Goal: Task Accomplishment & Management: Manage account settings

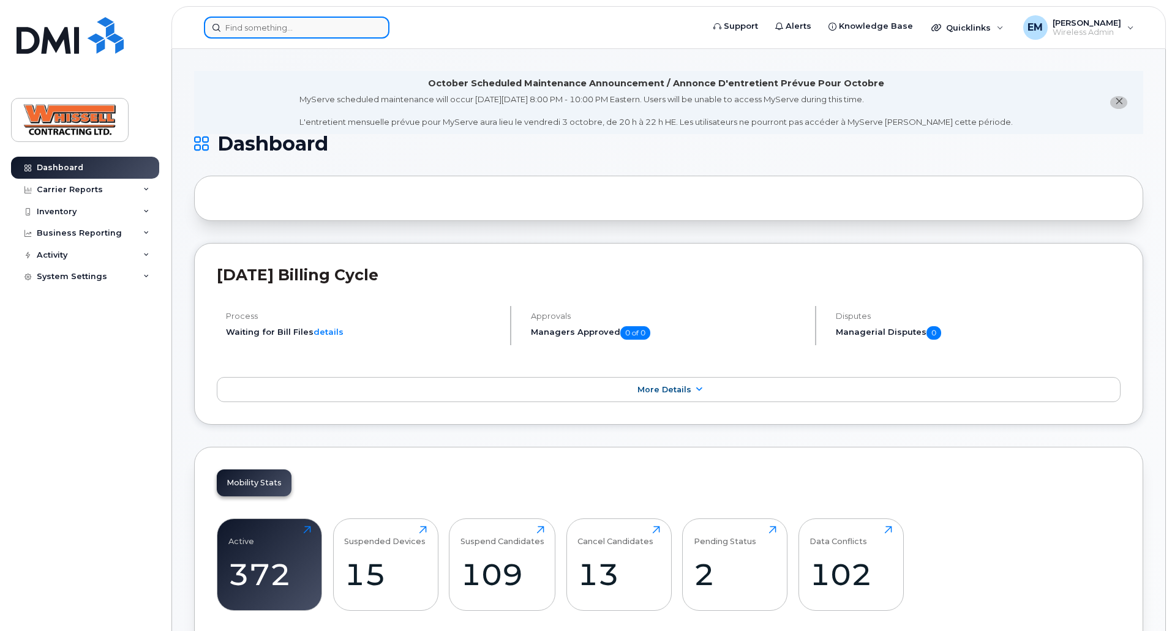
click at [317, 30] on input at bounding box center [296, 28] width 185 height 22
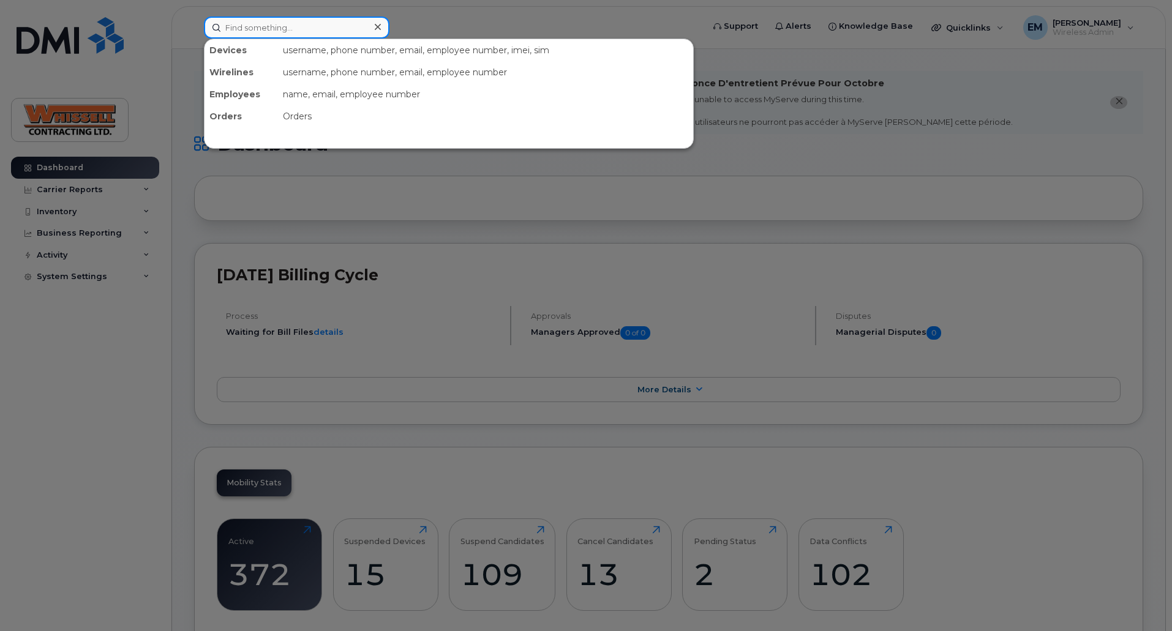
paste input "5872263529"
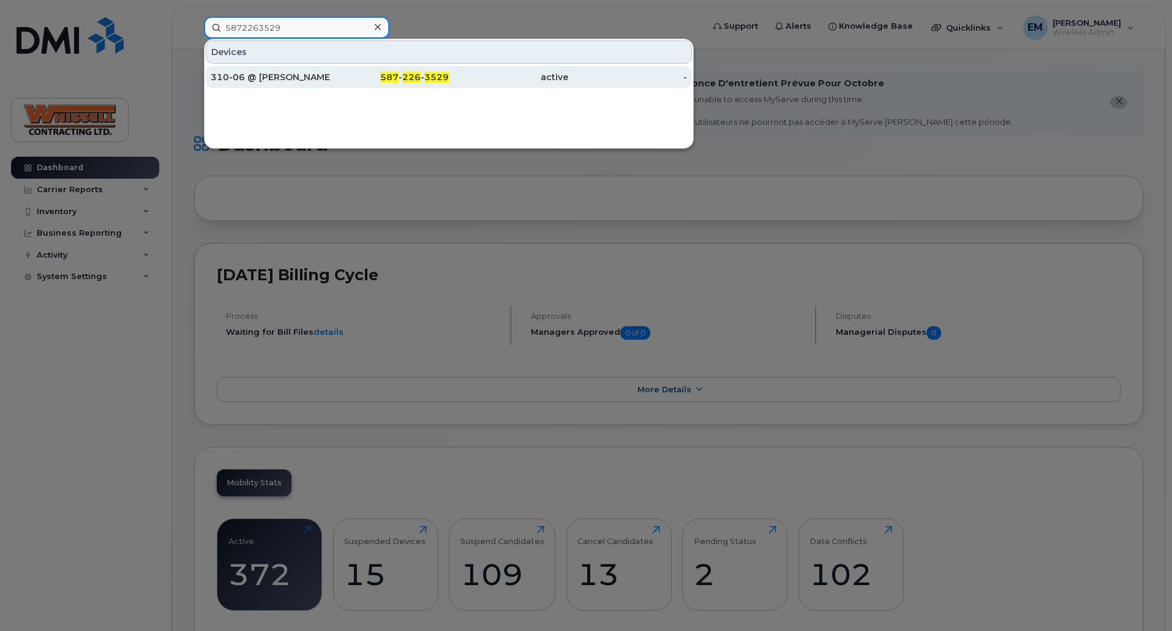
type input "5872263529"
click at [277, 73] on div "310-06 @ [PERSON_NAME]" at bounding box center [270, 77] width 119 height 12
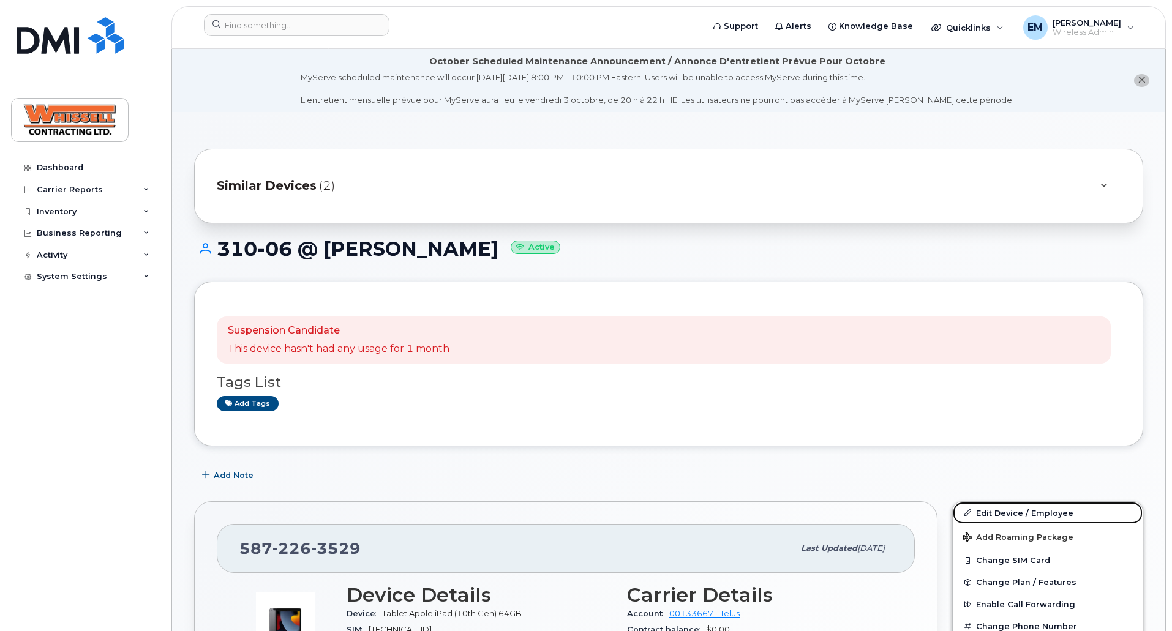
drag, startPoint x: 1023, startPoint y: 510, endPoint x: 962, endPoint y: 491, distance: 63.5
click at [1023, 510] on link "Edit Device / Employee" at bounding box center [1047, 513] width 190 height 22
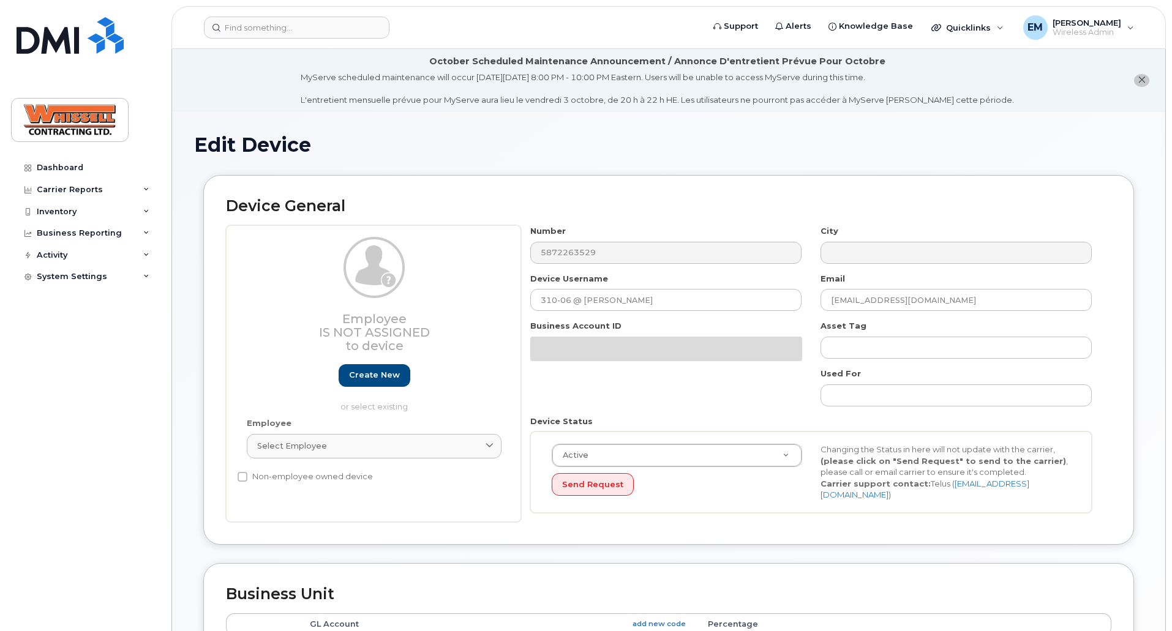
select select "28230"
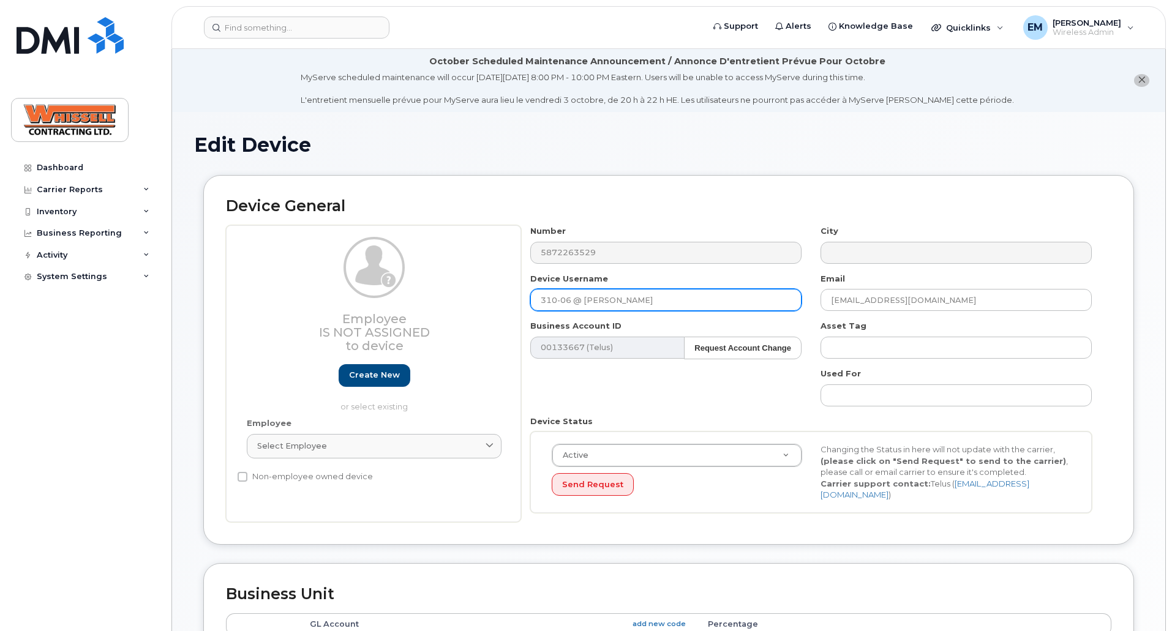
click at [668, 301] on input "310-06 @ Mark Petercak" at bounding box center [665, 300] width 271 height 22
drag, startPoint x: 584, startPoint y: 300, endPoint x: 683, endPoint y: 313, distance: 100.0
click at [681, 313] on div "Number 5872263529 City Device Username 310-06 @ Mark Petercak Email Mark.Peterc…" at bounding box center [811, 373] width 580 height 297
paste input "[PERSON_NAME]"
type input "310-06 @ Allan Hanlon"
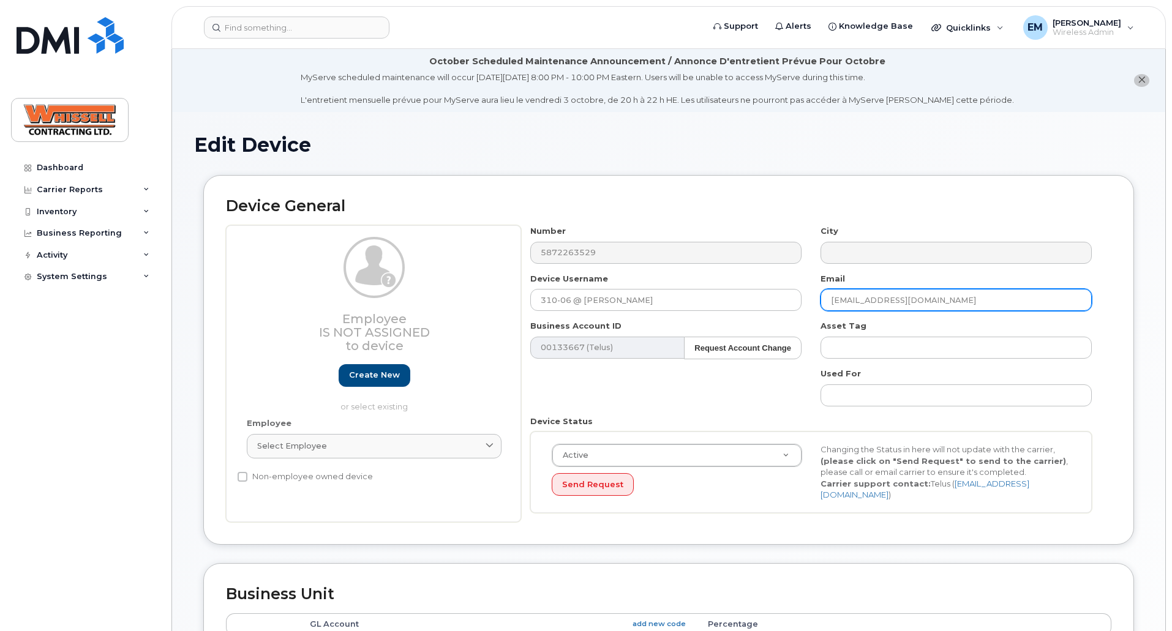
click at [953, 298] on input "Mark.Petercak@Whissell.ca" at bounding box center [955, 300] width 271 height 22
drag, startPoint x: 989, startPoint y: 307, endPoint x: 698, endPoint y: 288, distance: 291.4
click at [698, 288] on div "Number 5872263529 City Device Username 310-06 @ Allan Hanlon Email Mark.Peterca…" at bounding box center [811, 373] width 580 height 297
paste input "Allan.Hanlon"
type input "[PERSON_NAME][EMAIL_ADDRESS][PERSON_NAME][PERSON_NAME][DOMAIN_NAME]"
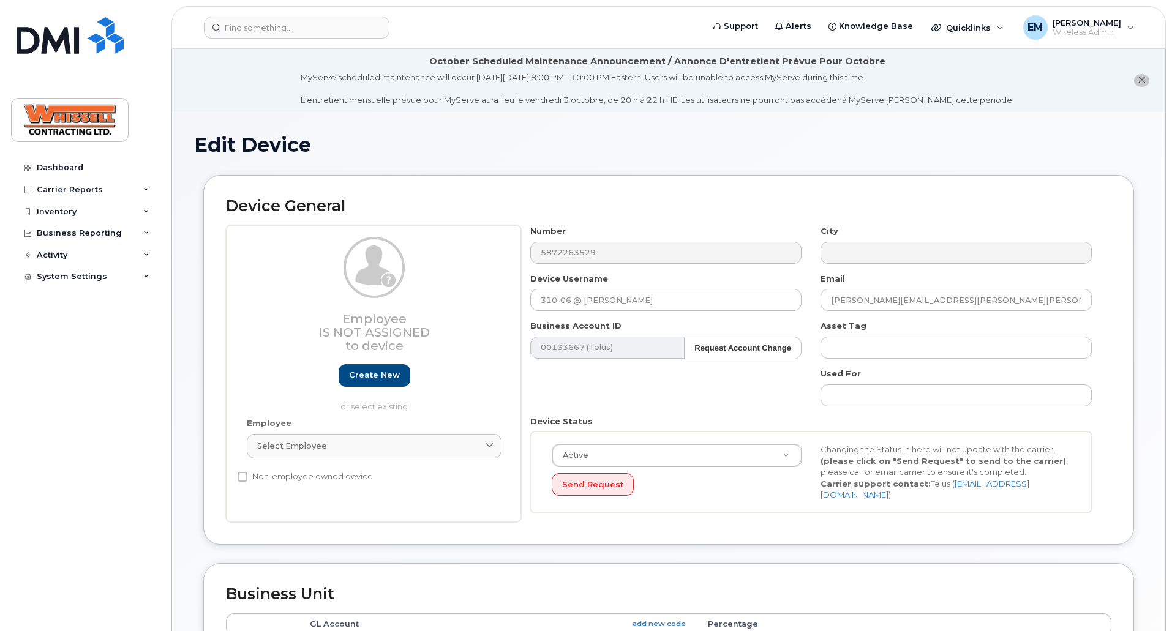
click at [734, 408] on div "Number 5872263529 City Device Username 310-06 @ Allan Hanlon Email Allan.Hanlon…" at bounding box center [811, 373] width 580 height 297
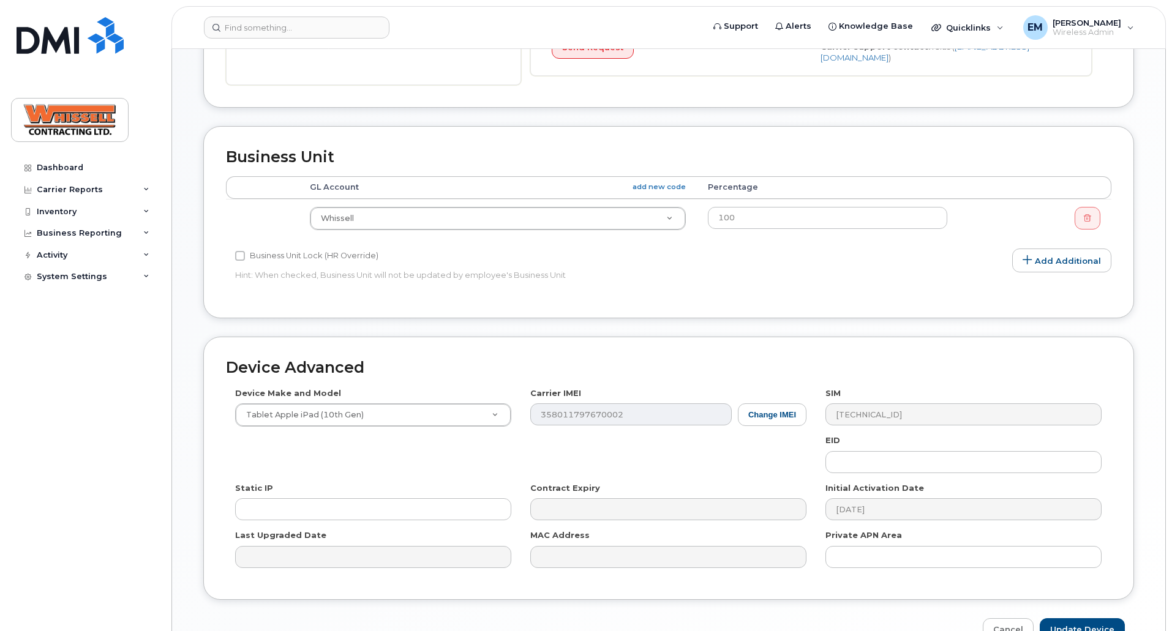
scroll to position [508, 0]
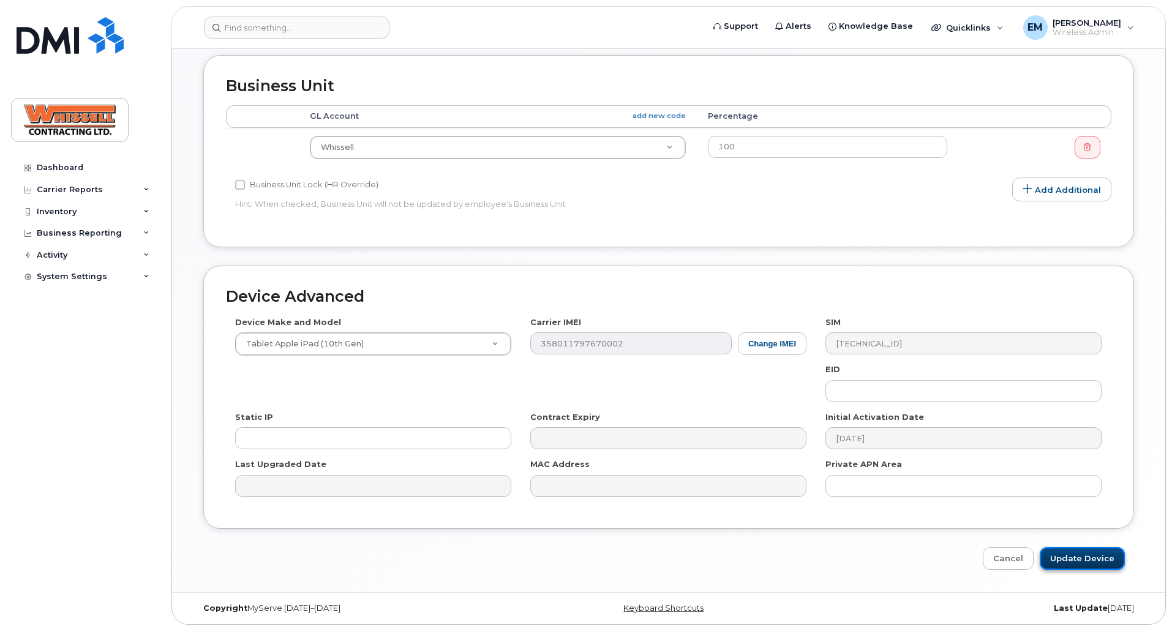
click at [1096, 559] on input "Update Device" at bounding box center [1081, 558] width 85 height 23
type input "Saving..."
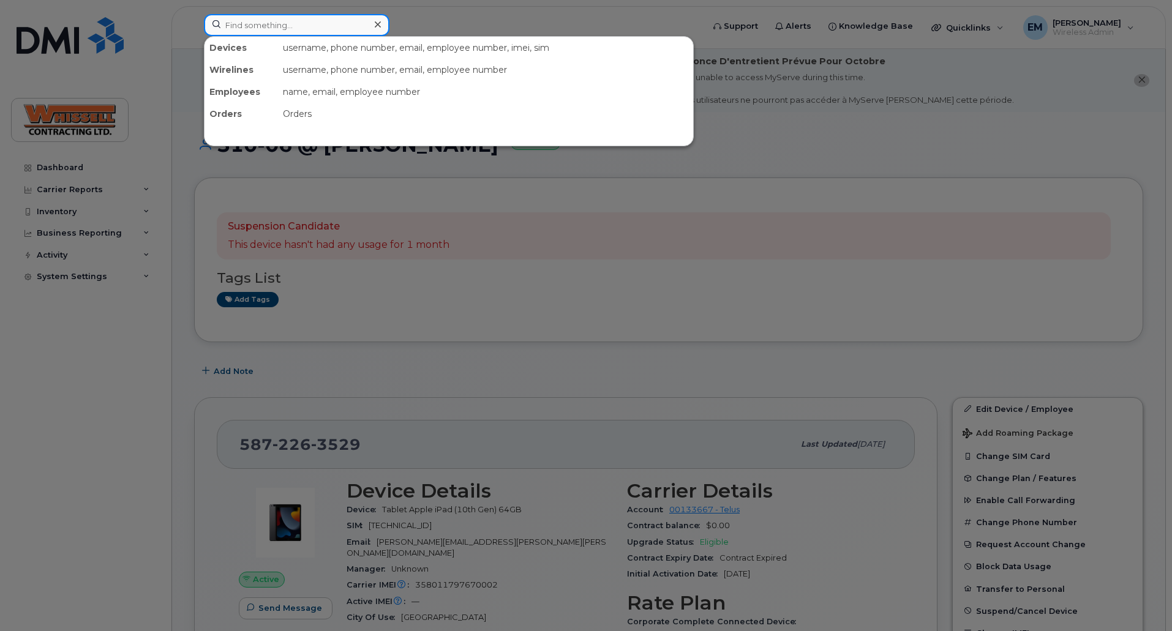
click at [259, 24] on input at bounding box center [296, 25] width 185 height 22
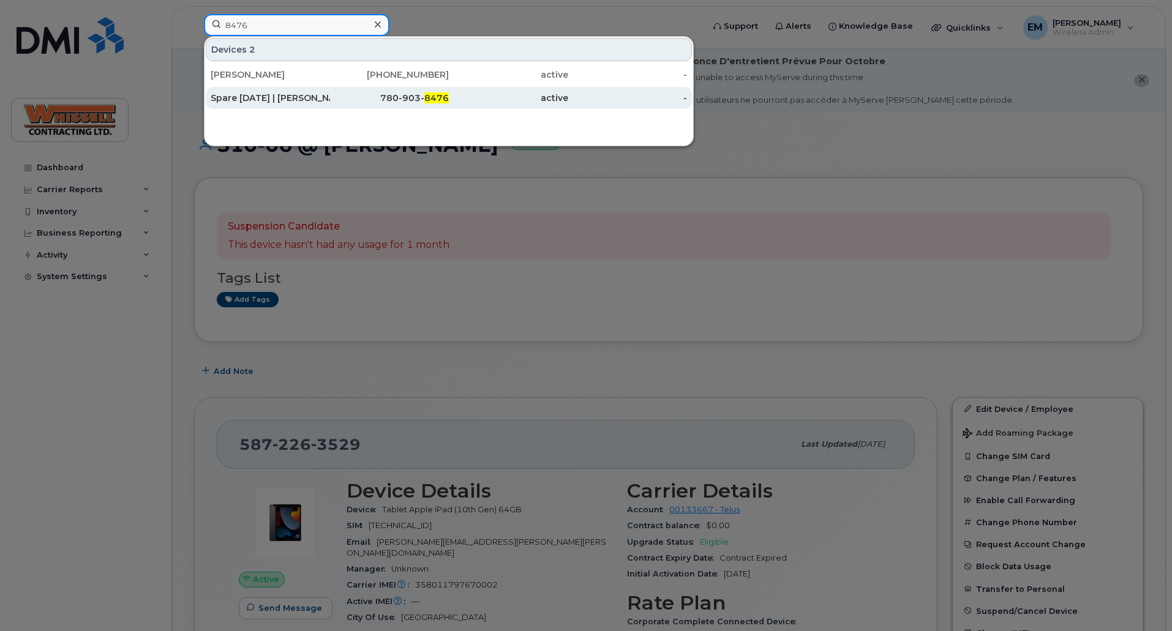
type input "8476"
click at [245, 94] on div "Spare Jun26/25 | Josh Schulz" at bounding box center [270, 98] width 119 height 12
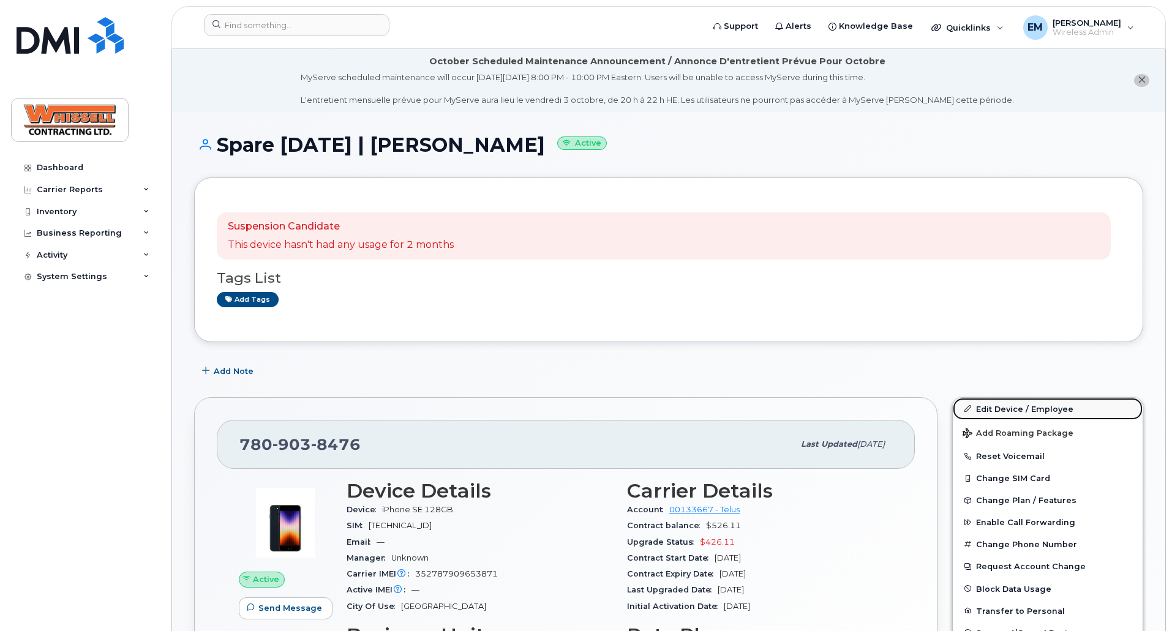
drag, startPoint x: 1026, startPoint y: 412, endPoint x: 1014, endPoint y: 409, distance: 12.5
click at [1026, 412] on link "Edit Device / Employee" at bounding box center [1047, 409] width 190 height 22
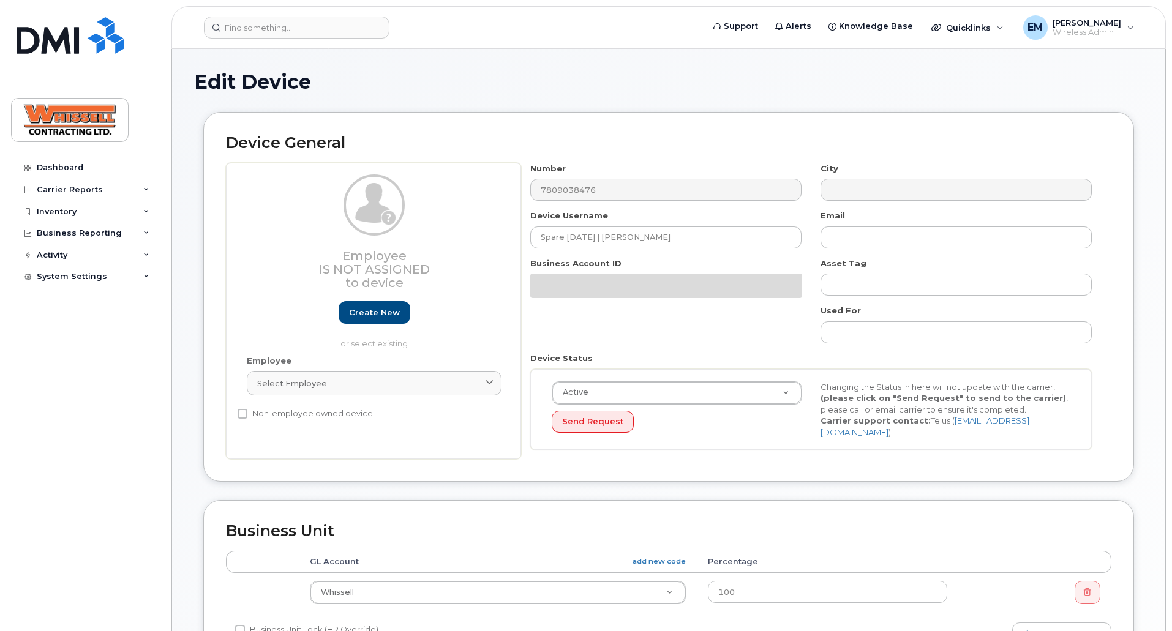
select select "28230"
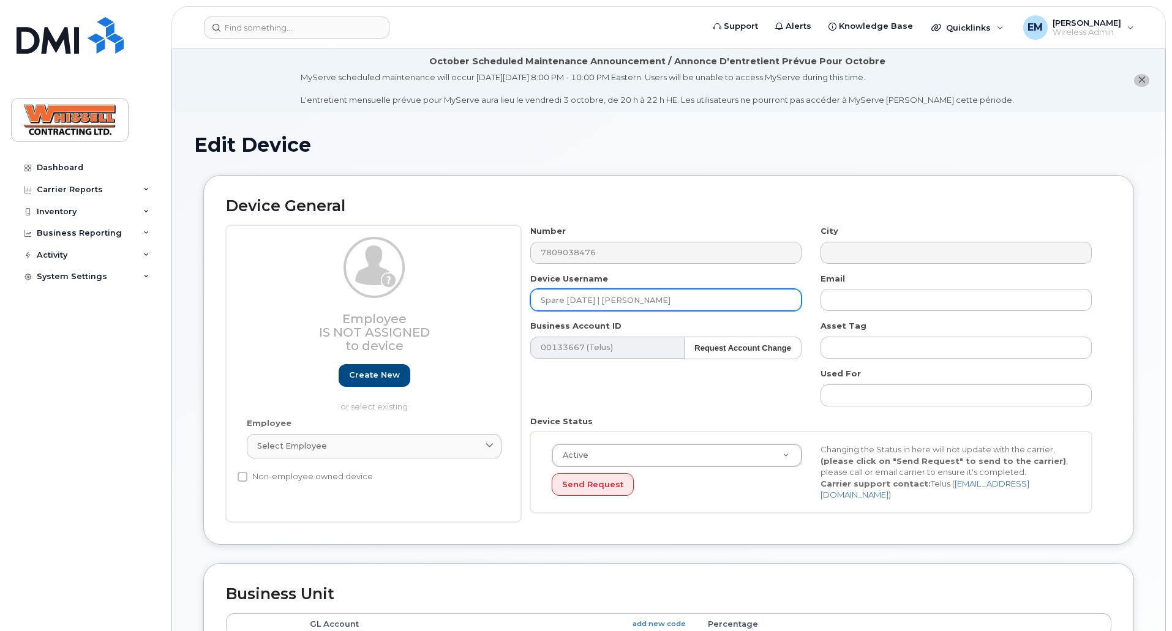
click at [657, 297] on input "Spare [DATE] | [PERSON_NAME]" at bounding box center [665, 300] width 271 height 22
drag, startPoint x: 698, startPoint y: 302, endPoint x: 394, endPoint y: 297, distance: 304.3
click at [395, 298] on div "Employee Is not assigned to device Create new or select existing Employee Selec…" at bounding box center [668, 373] width 885 height 297
paste input "Allan Hanlon"
type input "Allan Hanlon"
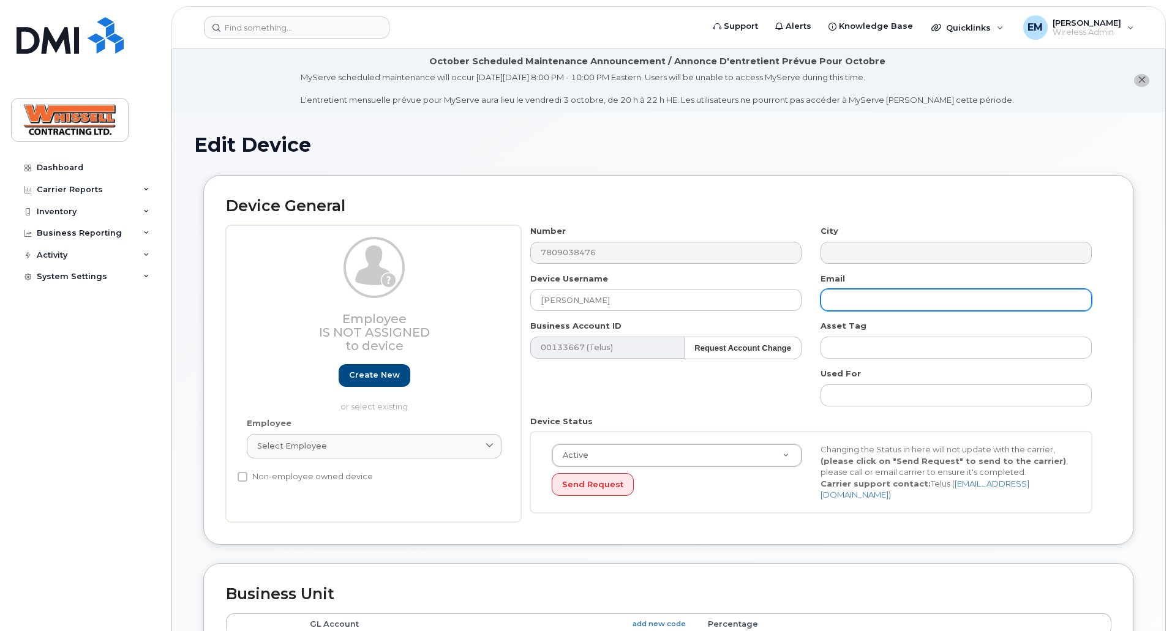
click at [834, 293] on input "text" at bounding box center [955, 300] width 271 height 22
paste input "Allan.Hanlon@Whissell.ca"
type input "Allan.Hanlon@Whissell.ca"
click at [723, 383] on div "Number 7809038476 City Device Username Allan Hanlon Email Allan.Hanlon@Whissell…" at bounding box center [811, 373] width 580 height 297
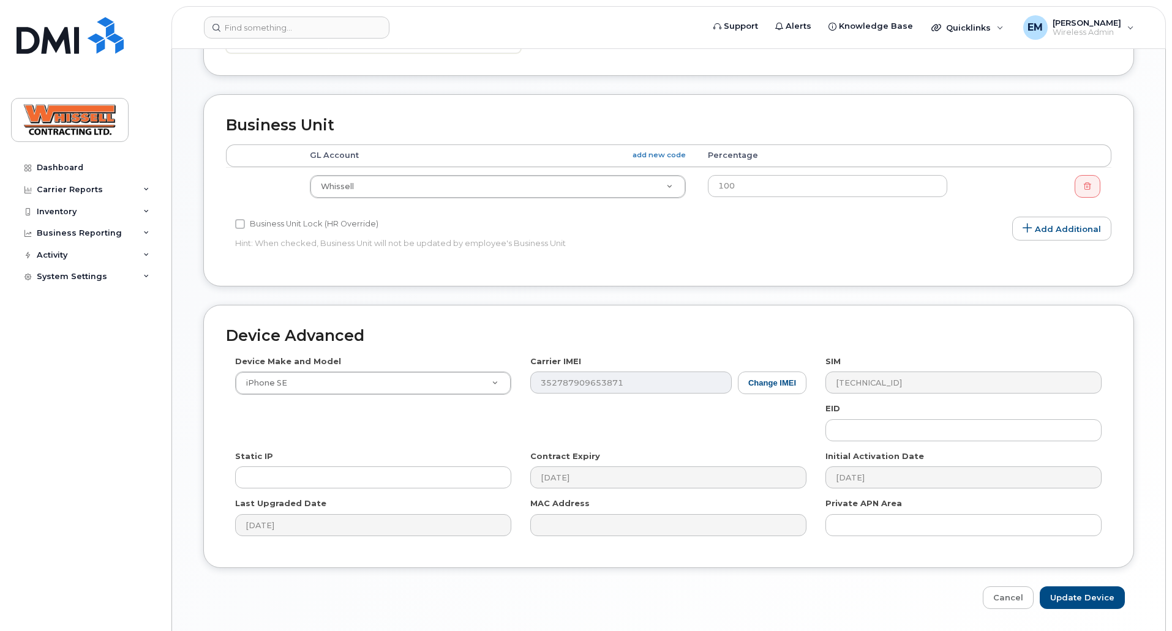
scroll to position [508, 0]
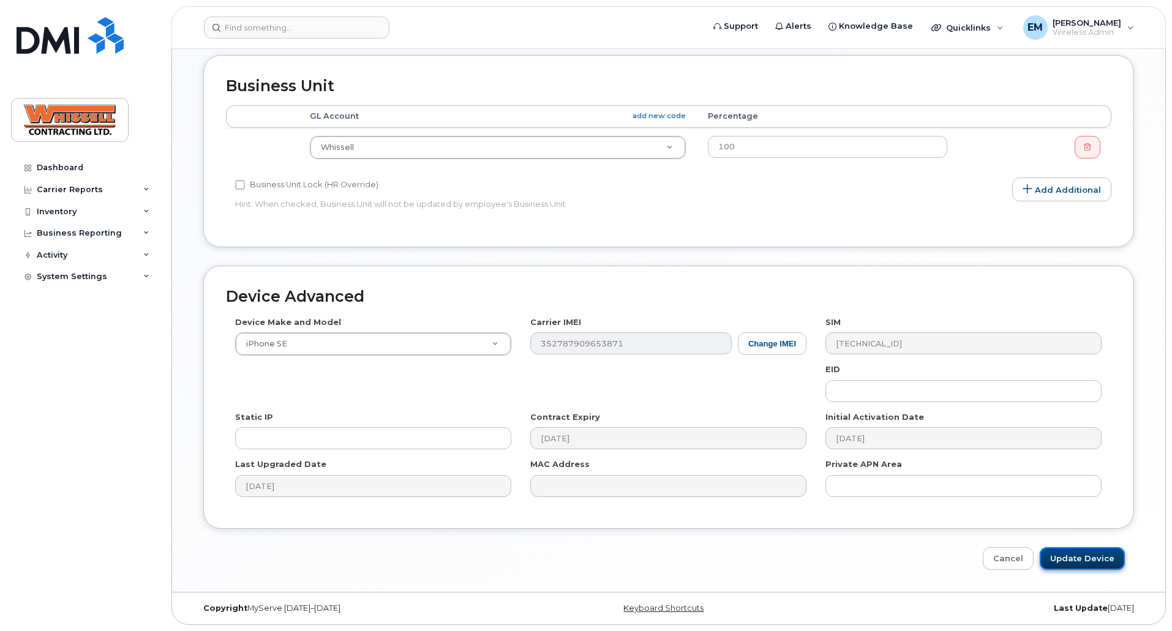
drag, startPoint x: 1077, startPoint y: 558, endPoint x: 946, endPoint y: 559, distance: 131.6
click at [1077, 558] on input "Update Device" at bounding box center [1081, 558] width 85 height 23
type input "Saving..."
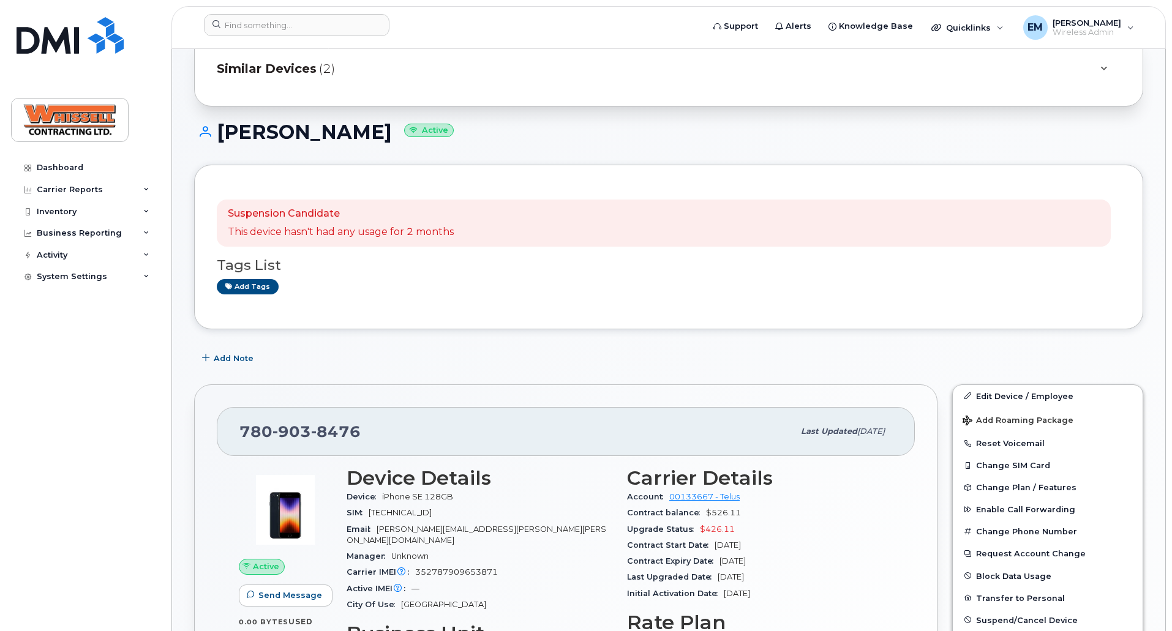
scroll to position [184, 0]
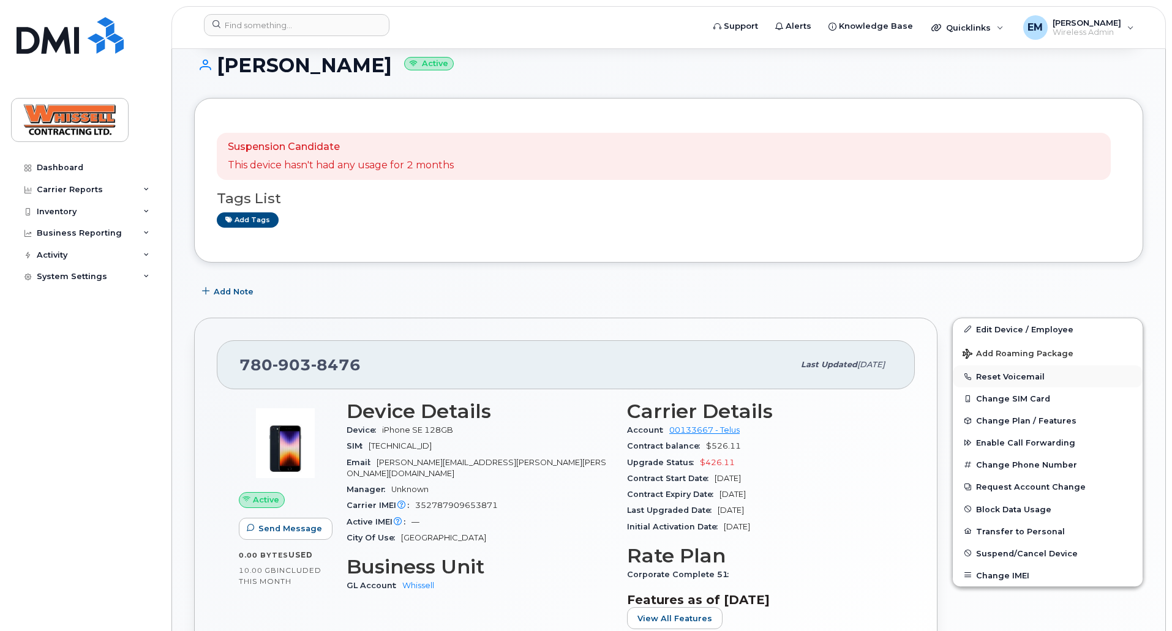
click at [1006, 378] on button "Reset Voicemail" at bounding box center [1047, 376] width 190 height 22
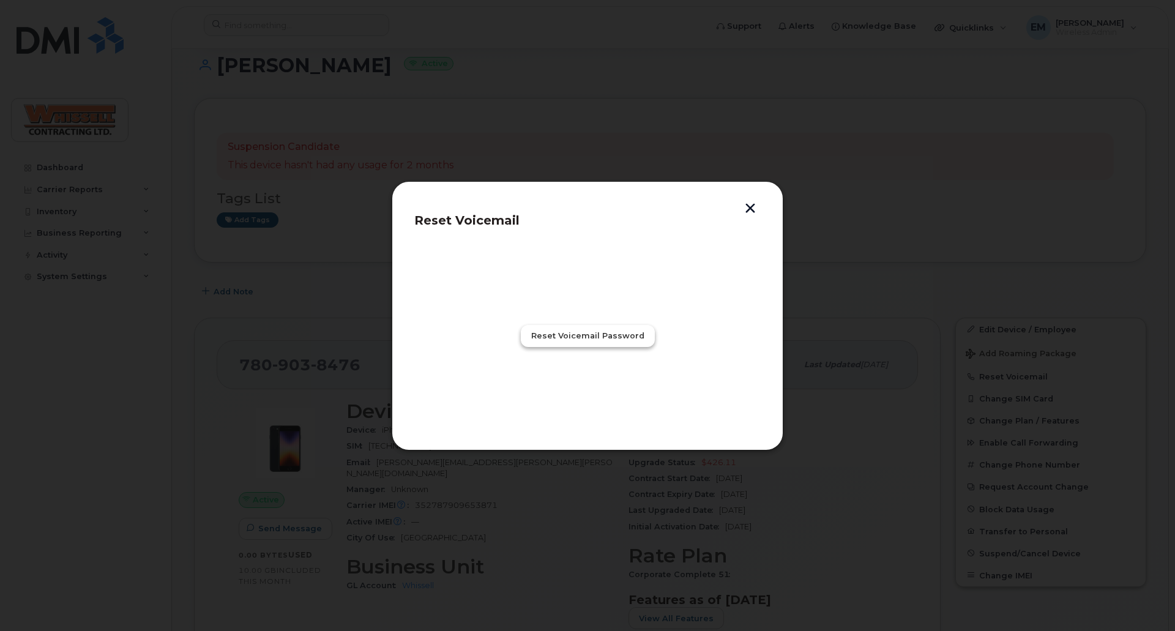
click at [602, 330] on span "Reset Voicemail Password" at bounding box center [587, 336] width 113 height 12
click at [588, 389] on span "Close" at bounding box center [587, 390] width 24 height 12
